Goal: Information Seeking & Learning: Learn about a topic

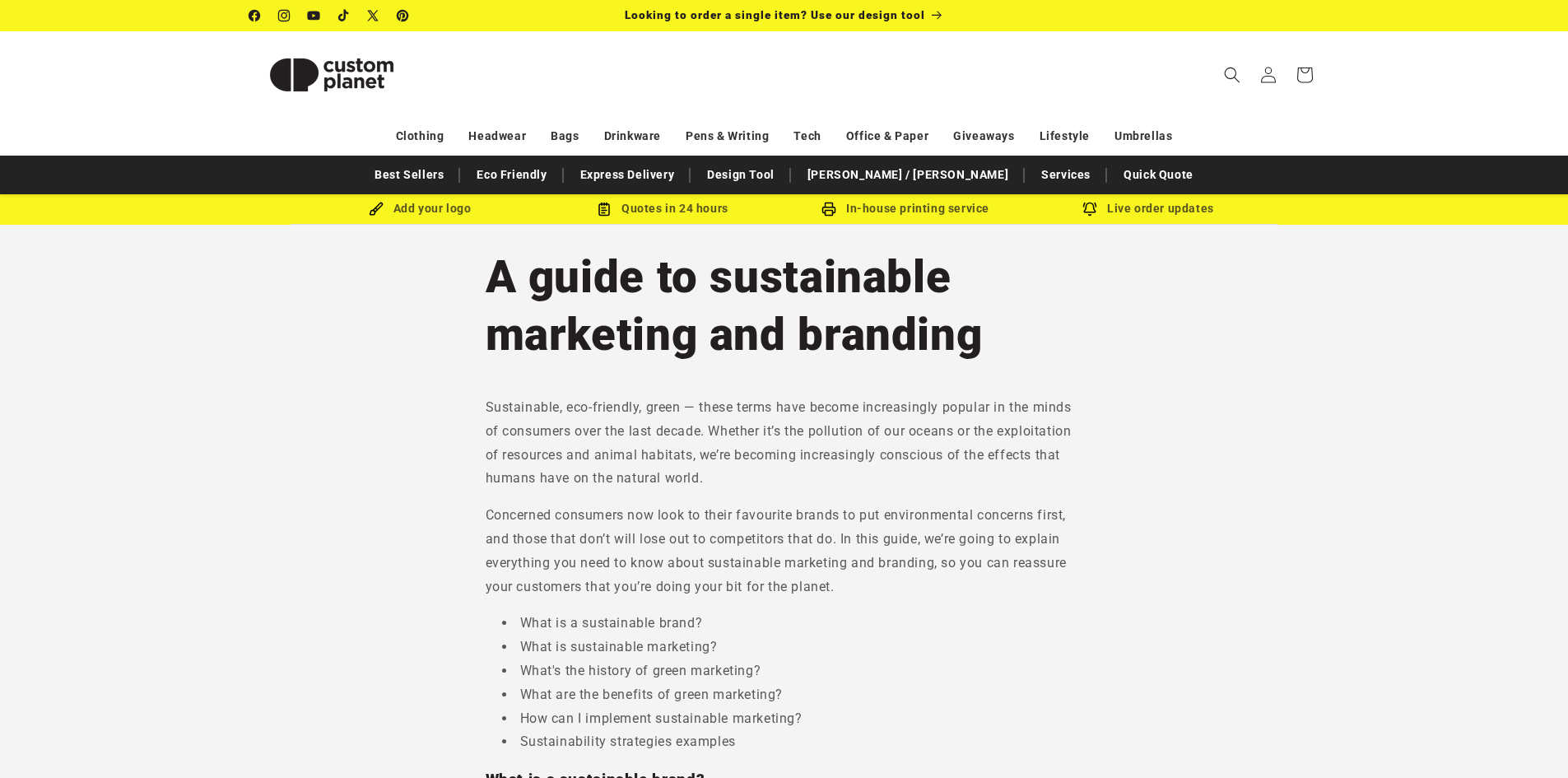
click at [961, 335] on h1 "A guide to sustainable marketing and branding" at bounding box center [784, 306] width 598 height 115
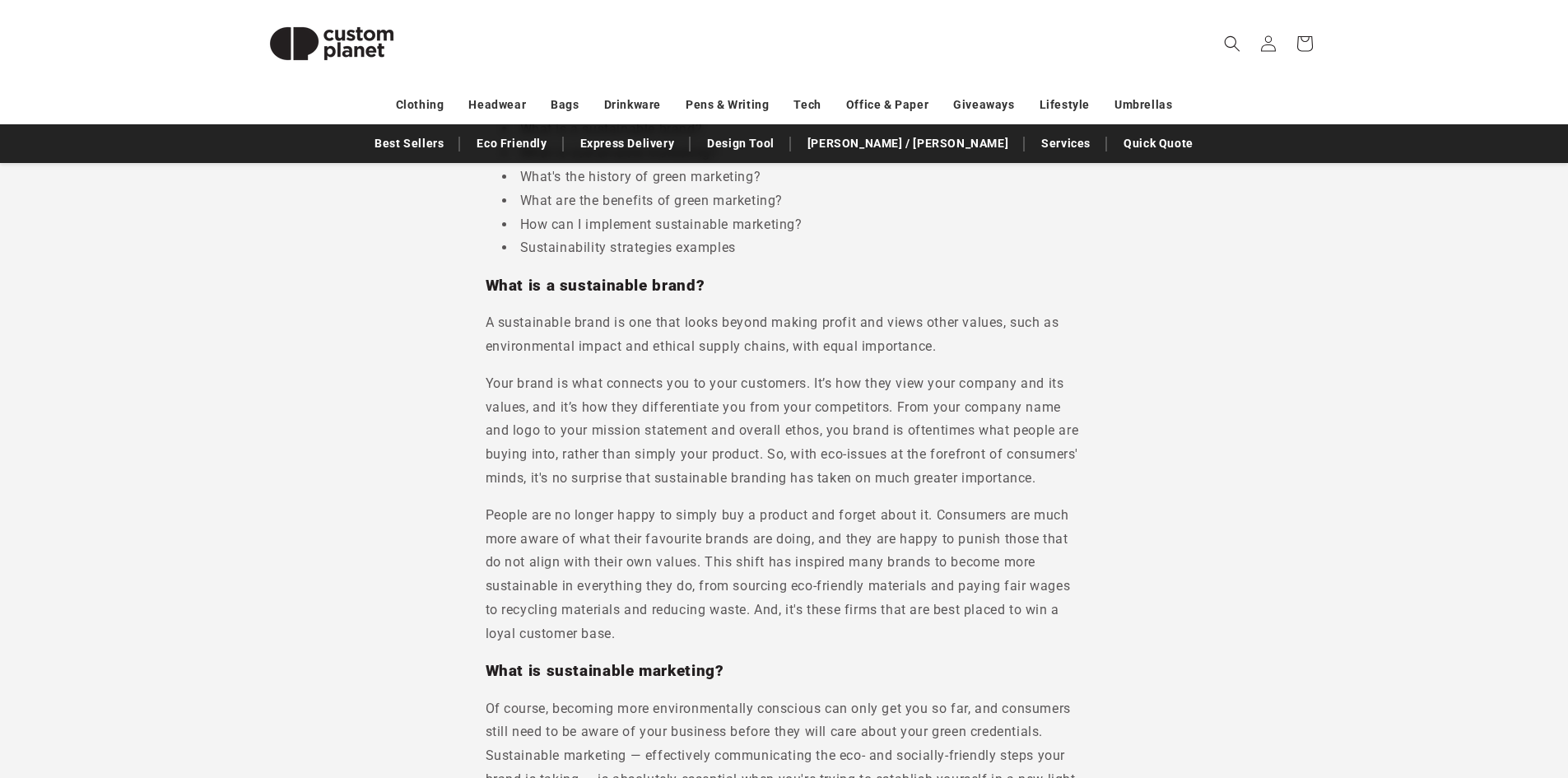
click at [848, 389] on p "Your brand is what connects you to your customers. It’s how they view your comp…" at bounding box center [784, 431] width 598 height 119
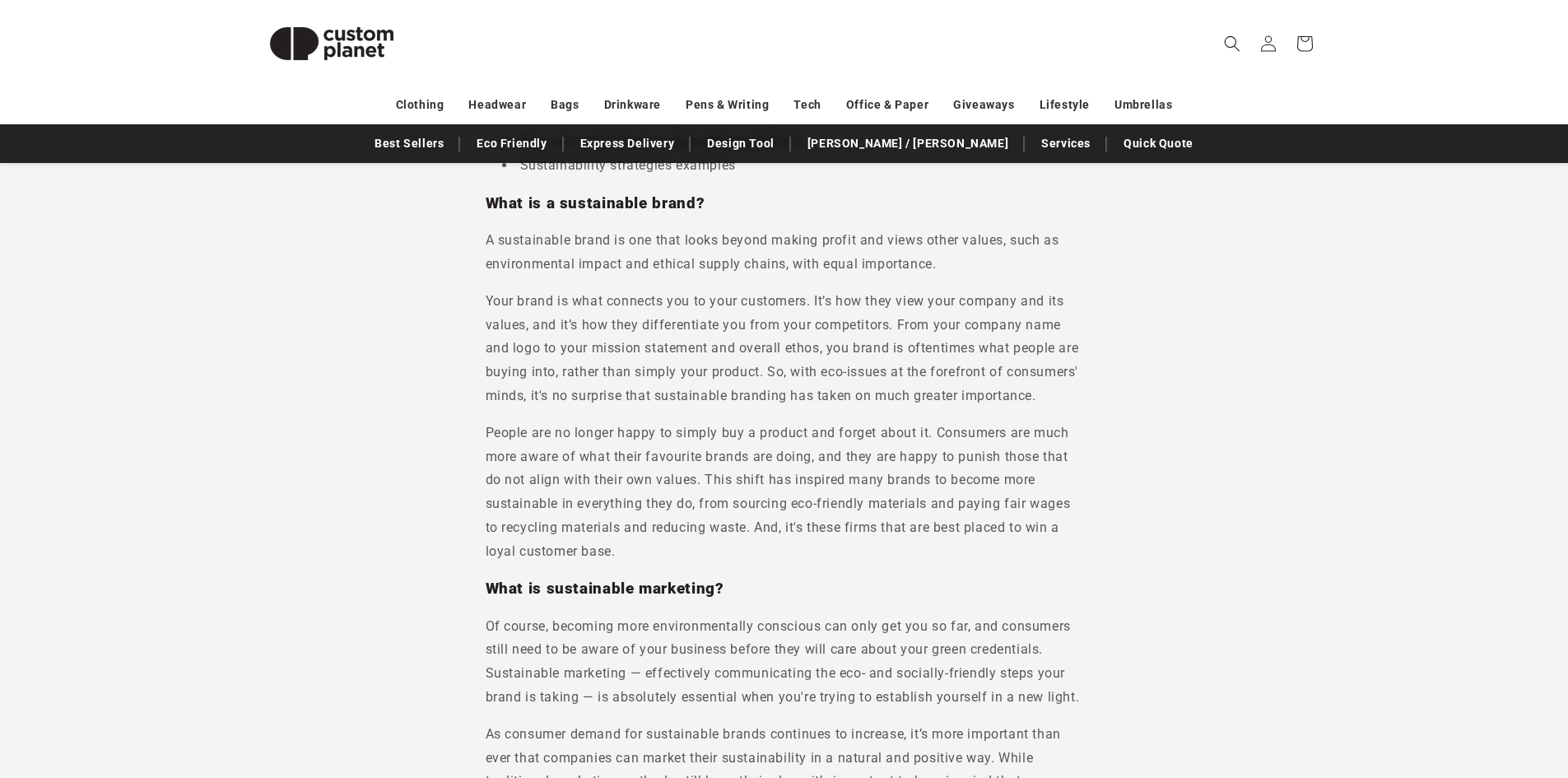
click at [845, 387] on p "Your brand is what connects you to your customers. It’s how they view your comp…" at bounding box center [784, 350] width 598 height 119
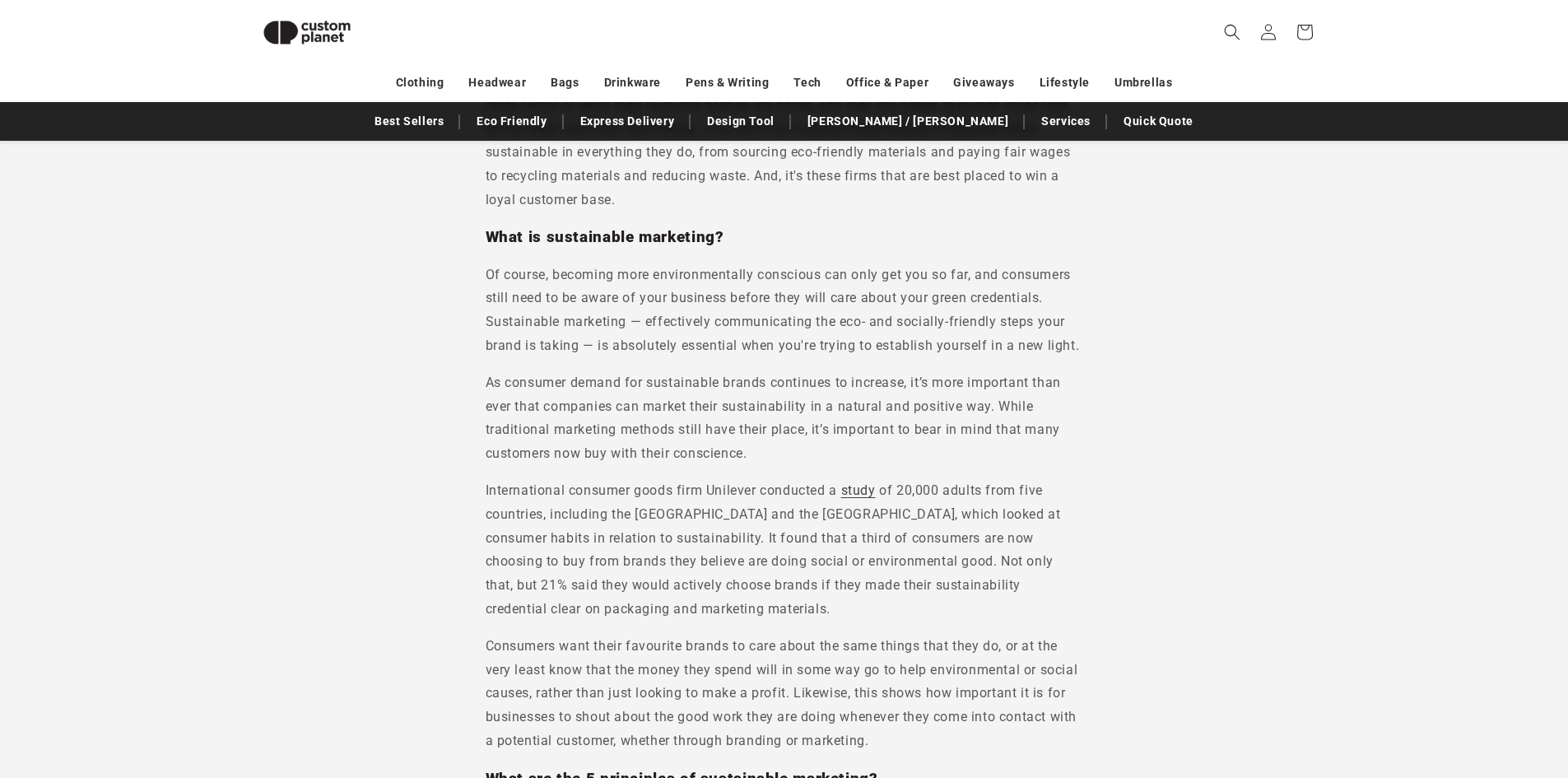
click at [826, 382] on p "As consumer demand for sustainable brands continues to increase, it’s more impo…" at bounding box center [784, 418] width 598 height 94
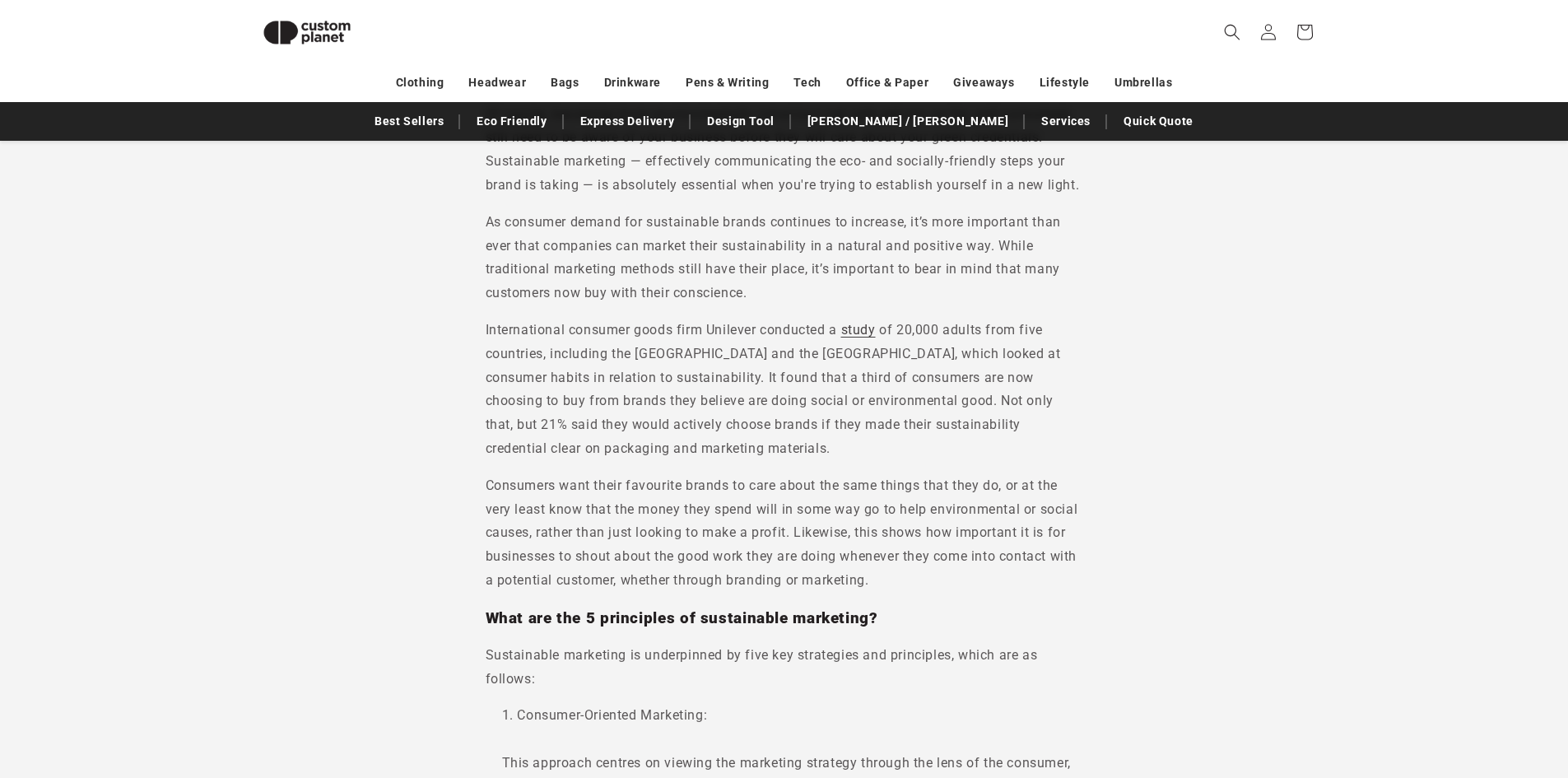
scroll to position [1070, 0]
click at [863, 323] on link "study" at bounding box center [858, 325] width 35 height 16
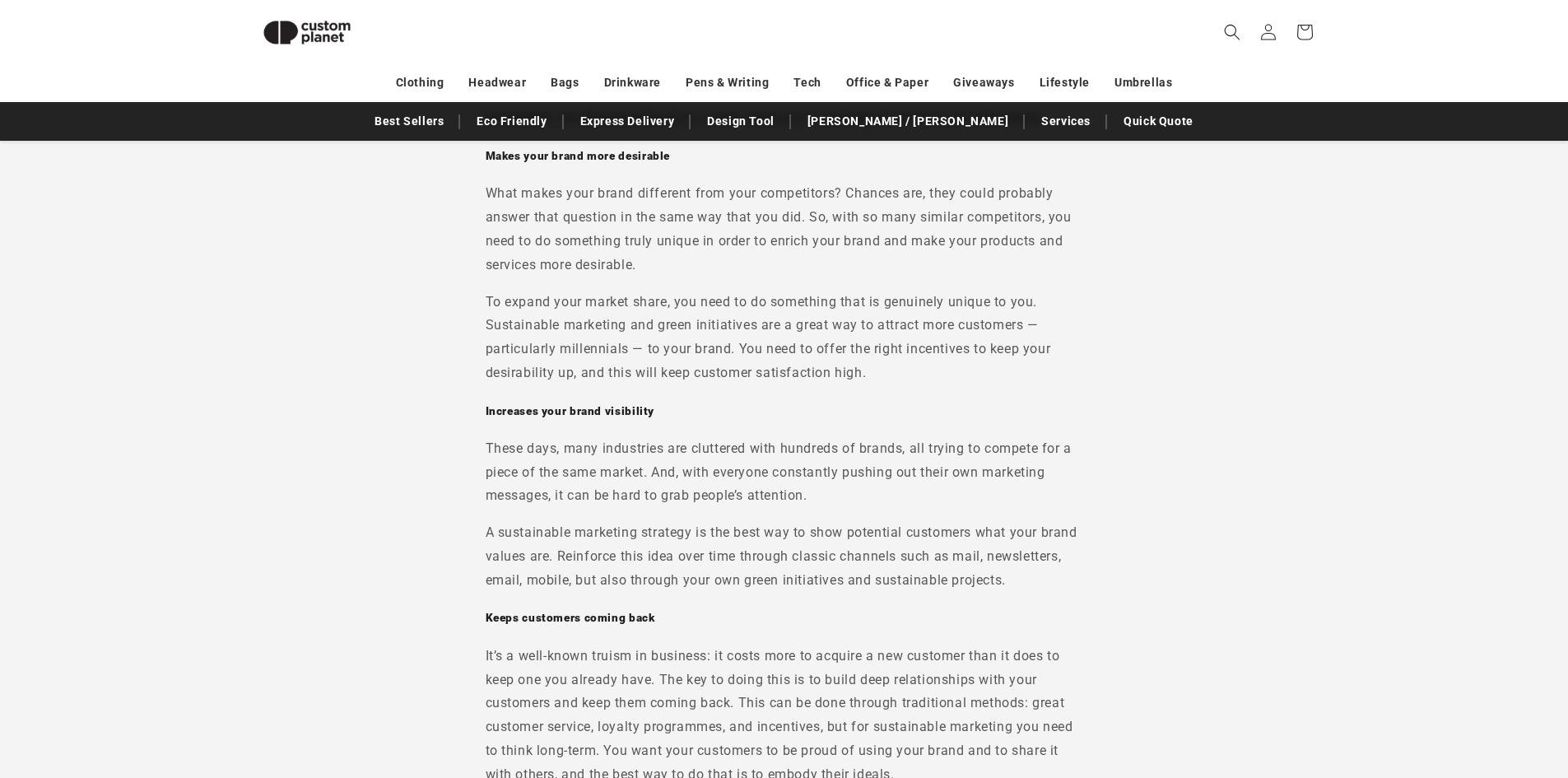
scroll to position [2835, 0]
